Goal: Task Accomplishment & Management: Manage account settings

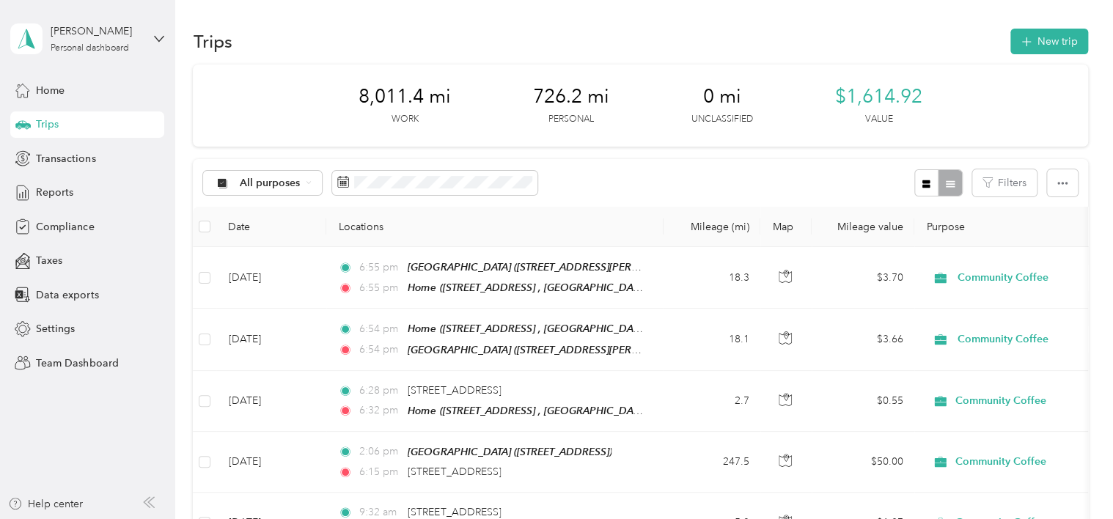
scroll to position [147, 0]
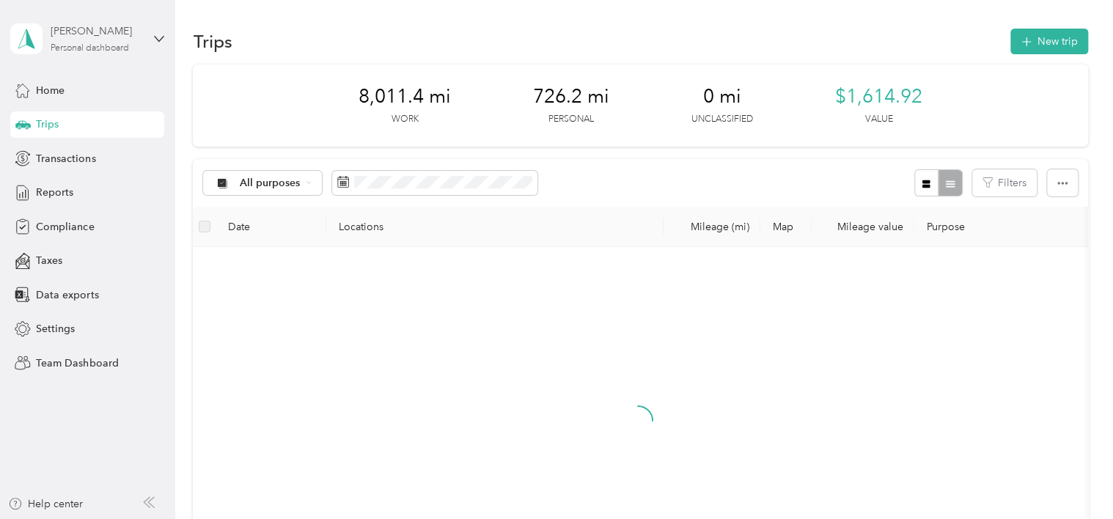
click at [100, 34] on div "[PERSON_NAME]" at bounding box center [97, 30] width 92 height 15
click at [99, 119] on div "Team dashboard" at bounding box center [62, 119] width 78 height 15
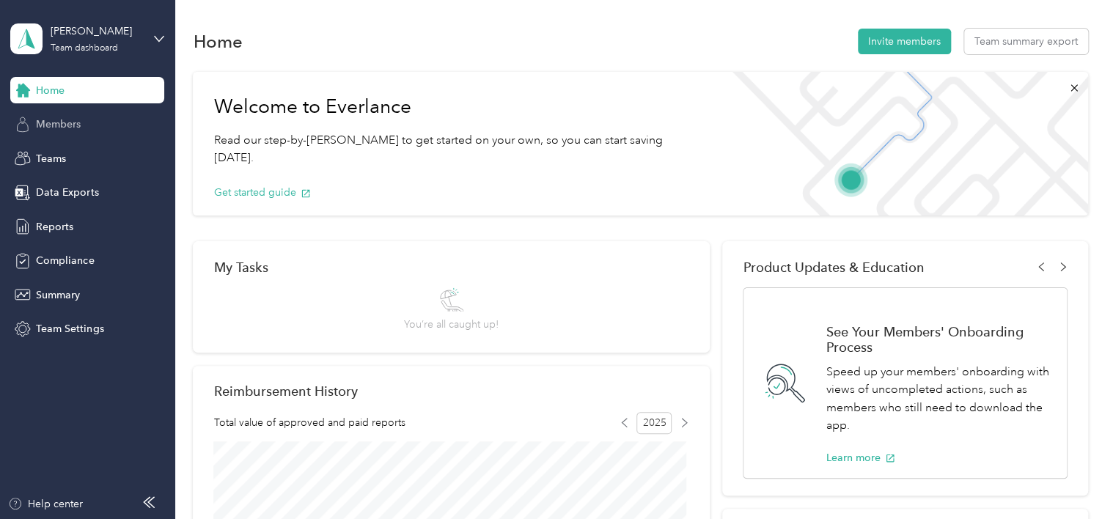
click at [79, 125] on span "Members" at bounding box center [58, 124] width 45 height 15
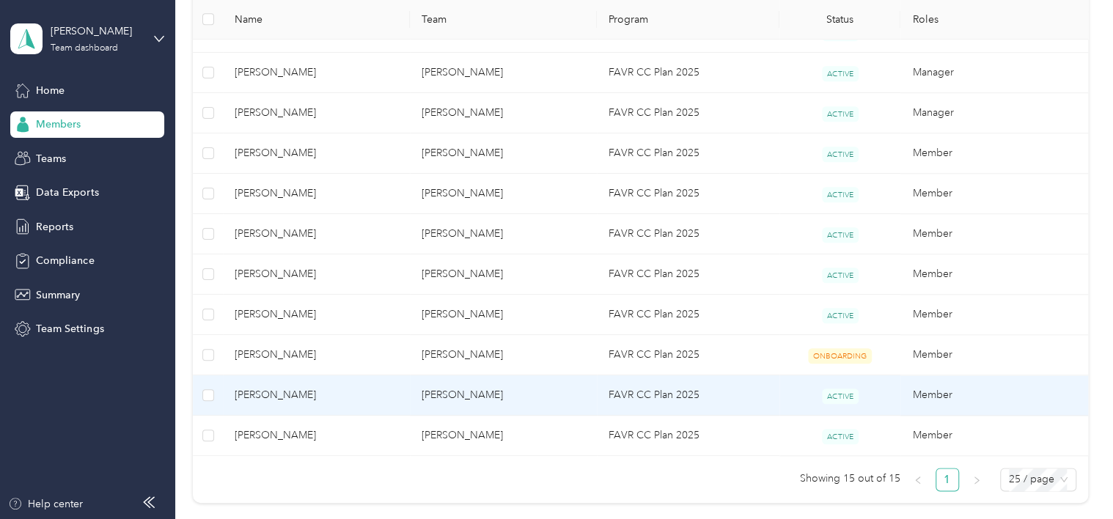
scroll to position [586, 0]
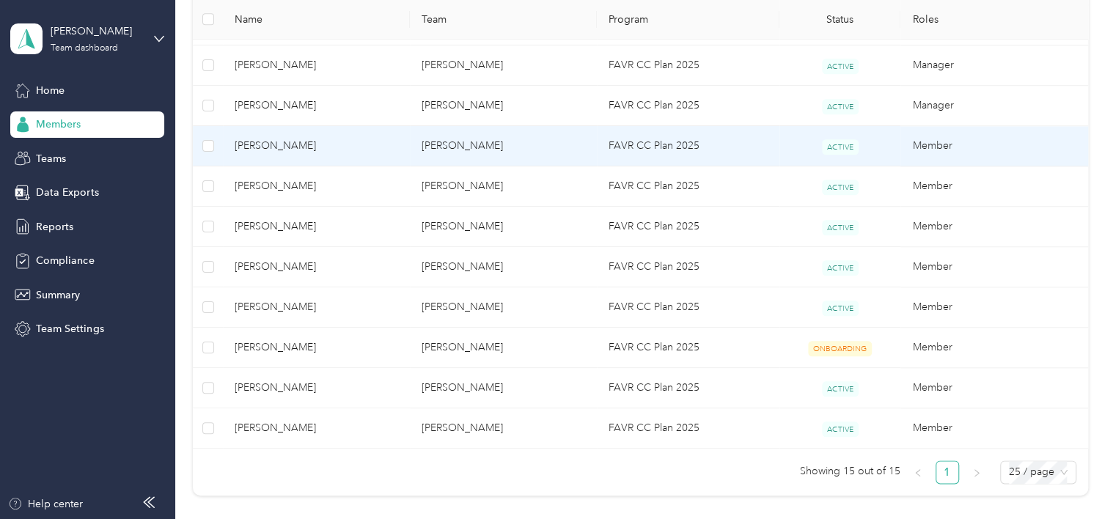
click at [298, 150] on span "Michael S. Pittman" at bounding box center [316, 146] width 163 height 16
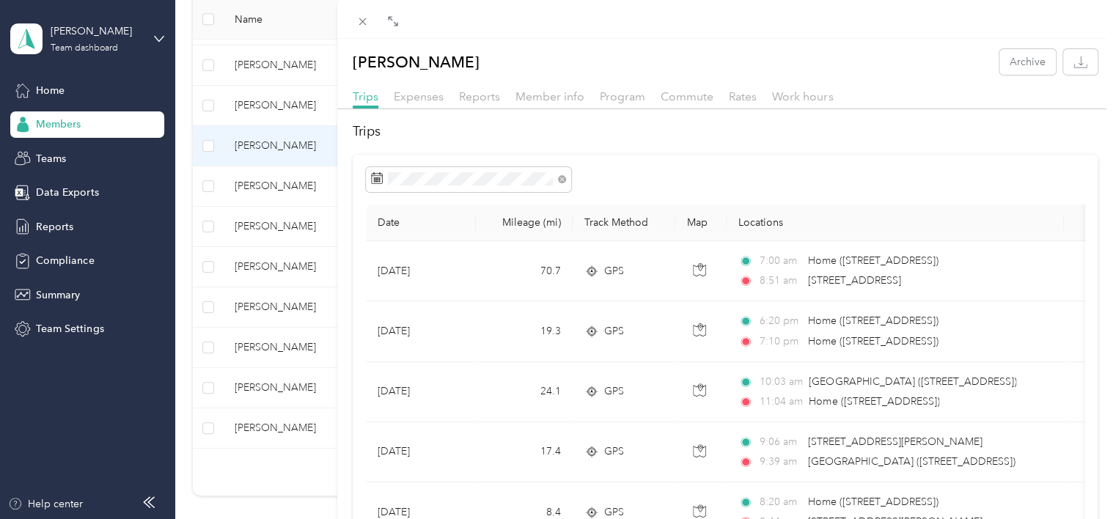
click at [275, 179] on div "Michael S. Pittman Archive Trips Expenses Reports Member info Program Commute R…" at bounding box center [556, 259] width 1113 height 519
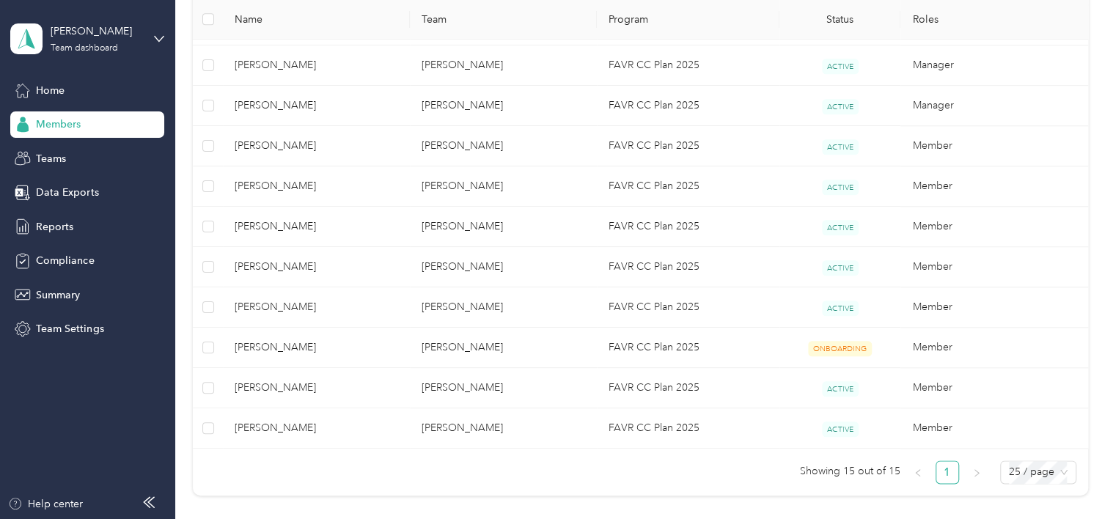
click at [271, 182] on div at bounding box center [556, 259] width 1113 height 519
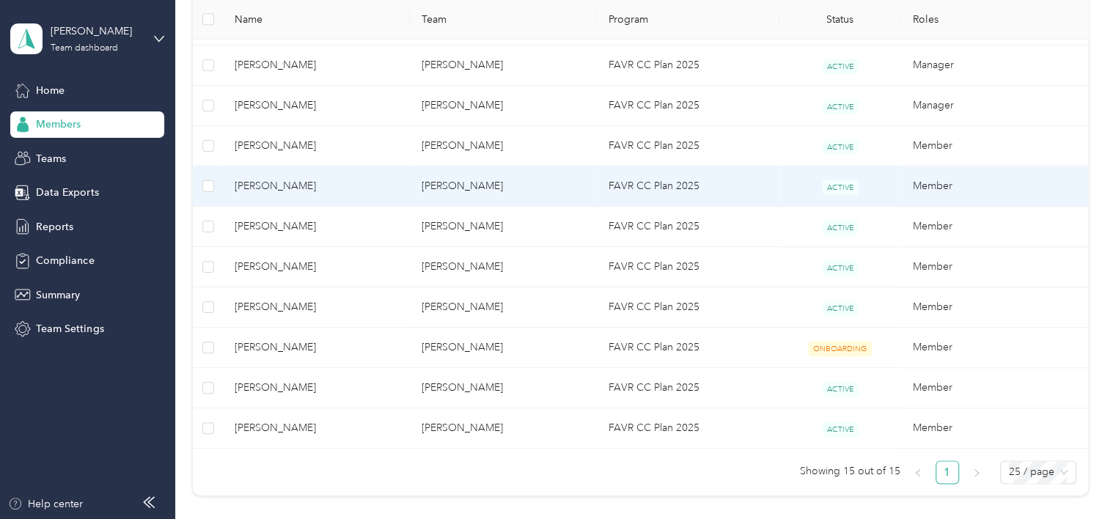
click at [271, 182] on span "Adam M. Noda" at bounding box center [316, 186] width 163 height 16
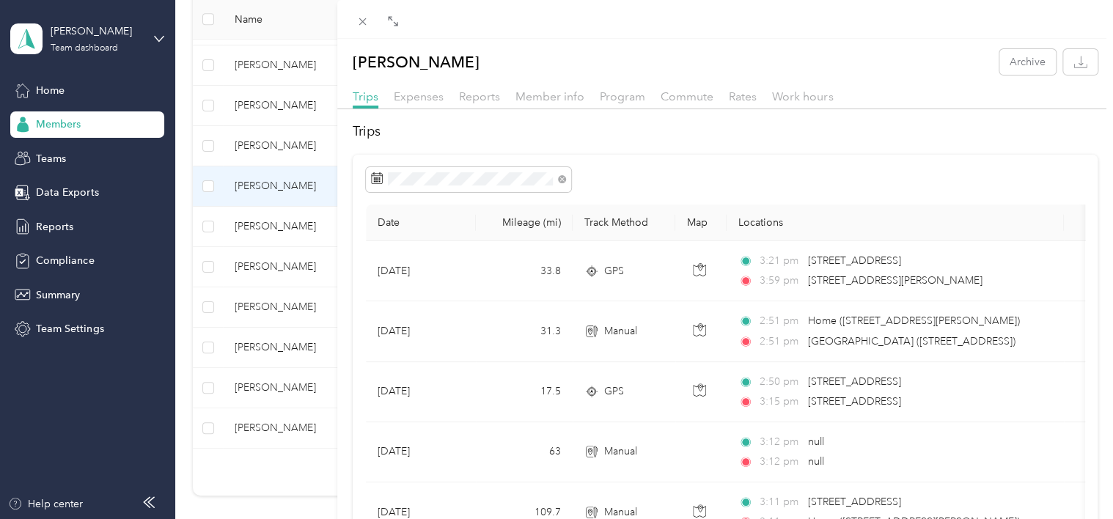
click at [267, 145] on div "Adam M. Noda Archive Trips Expenses Reports Member info Program Commute Rates W…" at bounding box center [556, 259] width 1113 height 519
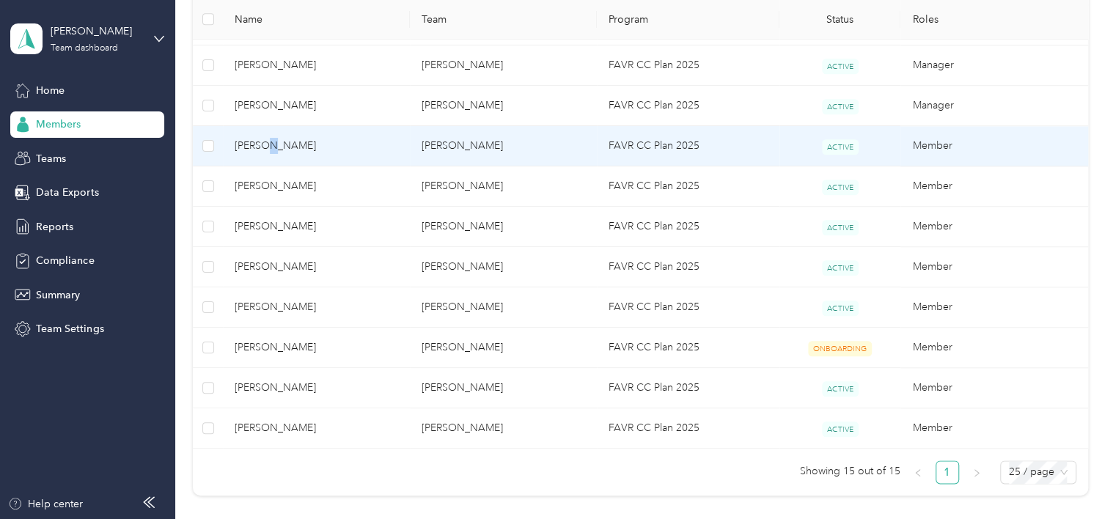
click at [270, 144] on span "Michael S. Pittman" at bounding box center [316, 146] width 163 height 16
